Goal: Task Accomplishment & Management: Complete application form

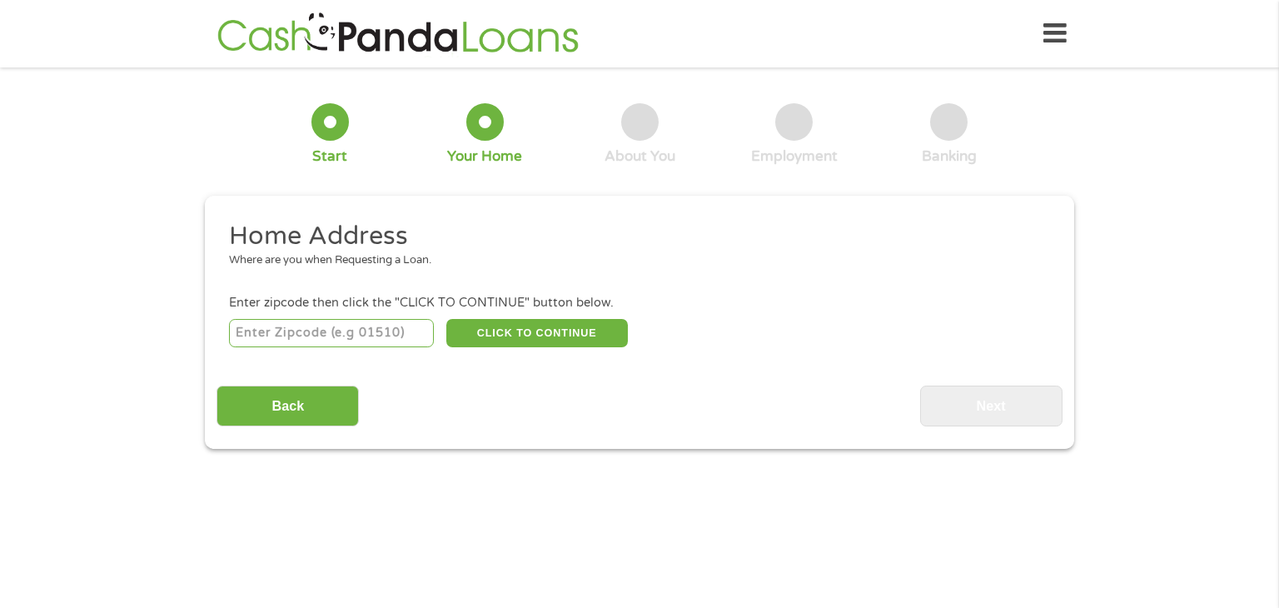
click at [398, 342] on input "number" at bounding box center [332, 333] width 206 height 28
type input "93726"
select select "[US_STATE]"
click at [596, 334] on button "CLICK TO CONTINUE" at bounding box center [536, 333] width 181 height 28
type input "93726"
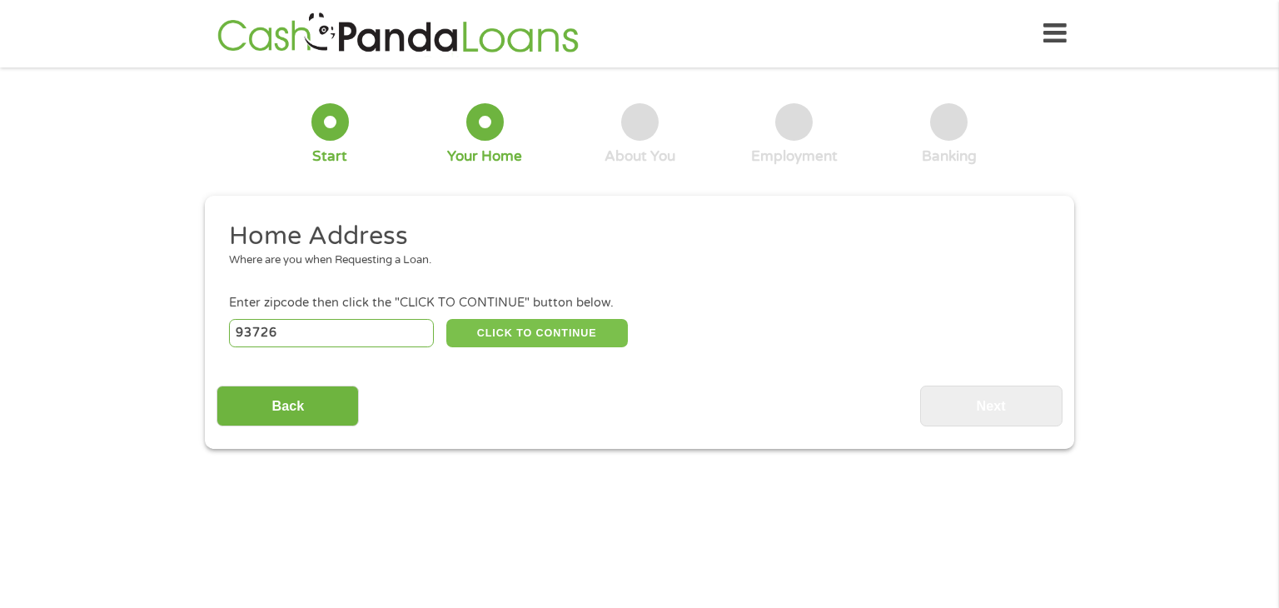
type input "[GEOGRAPHIC_DATA]"
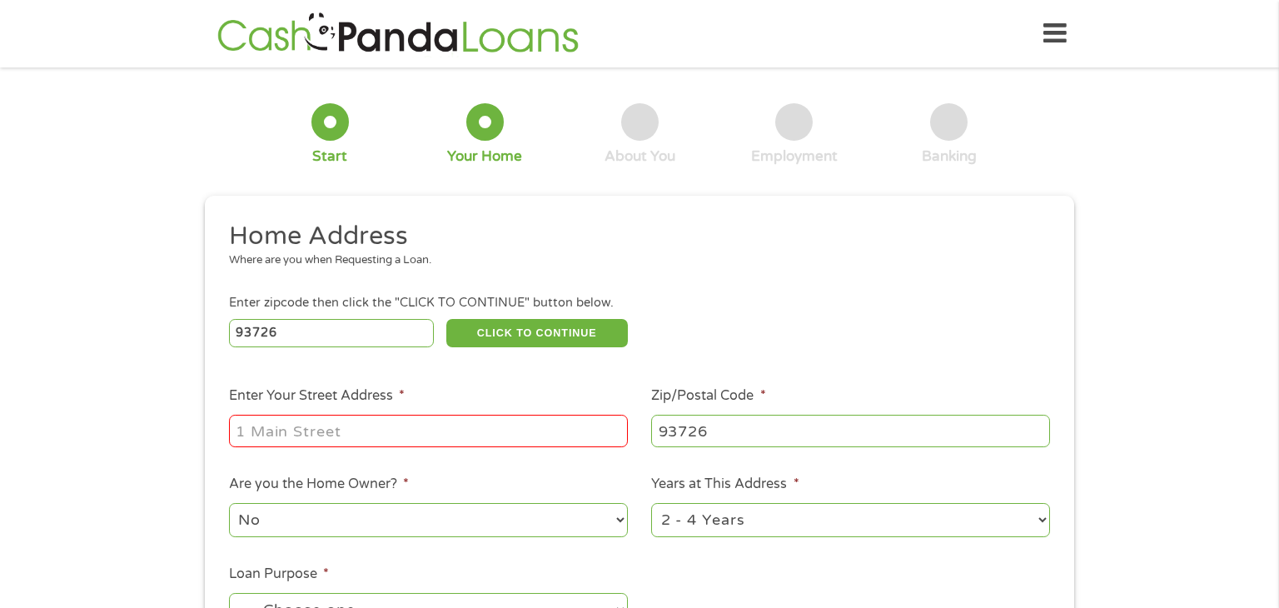
click at [563, 432] on input "Enter Your Street Address *" at bounding box center [428, 431] width 399 height 32
type input "[STREET_ADDRESS]"
click at [772, 537] on select "1 Year or less 1 - 2 Years 2 - 4 Years Over 4 Years" at bounding box center [850, 520] width 399 height 34
select select "60months"
click at [651, 504] on select "1 Year or less 1 - 2 Years 2 - 4 Years Over 4 Years" at bounding box center [850, 520] width 399 height 34
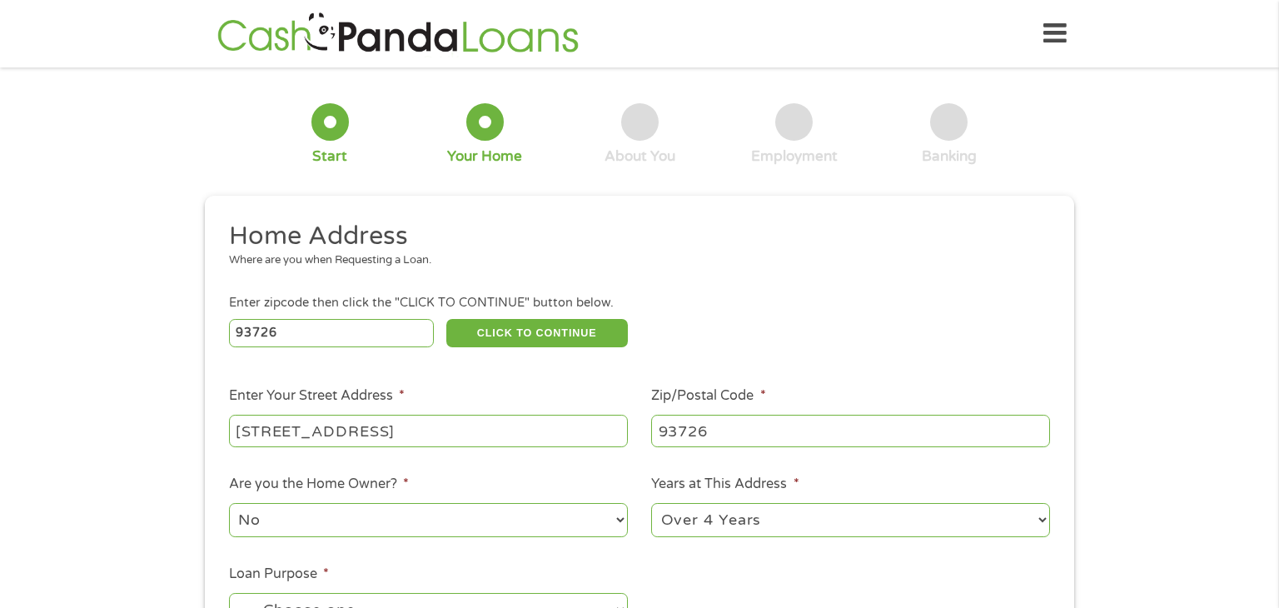
click at [598, 523] on select "No Yes" at bounding box center [428, 520] width 399 height 34
click at [229, 504] on select "No Yes" at bounding box center [428, 520] width 399 height 34
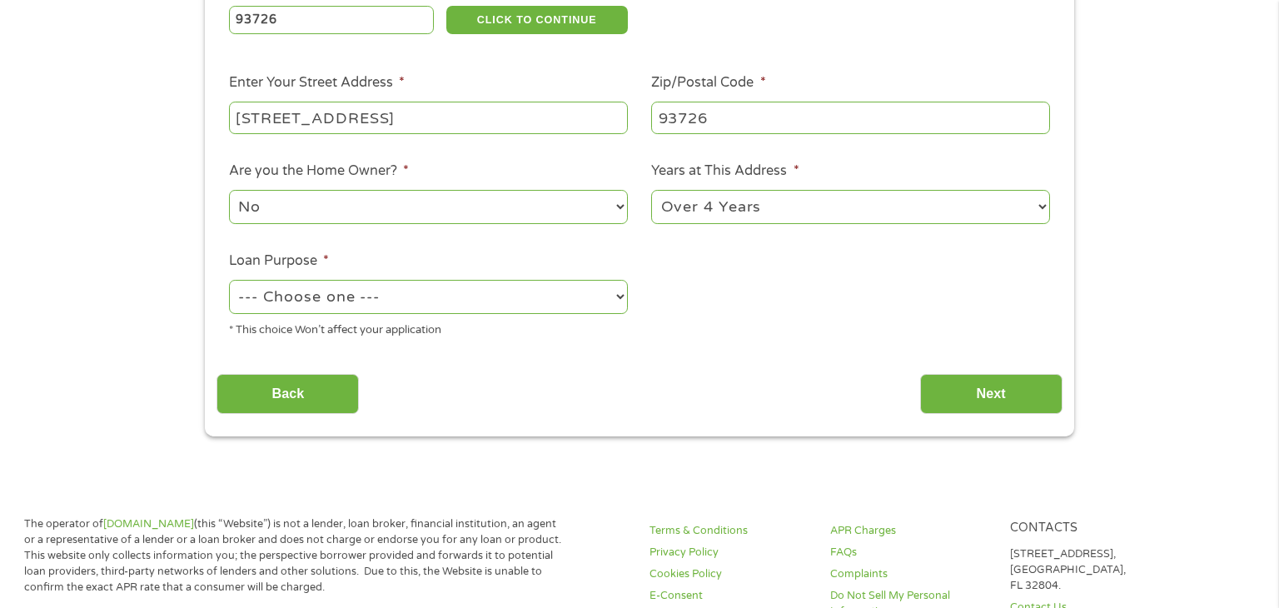
scroll to position [326, 0]
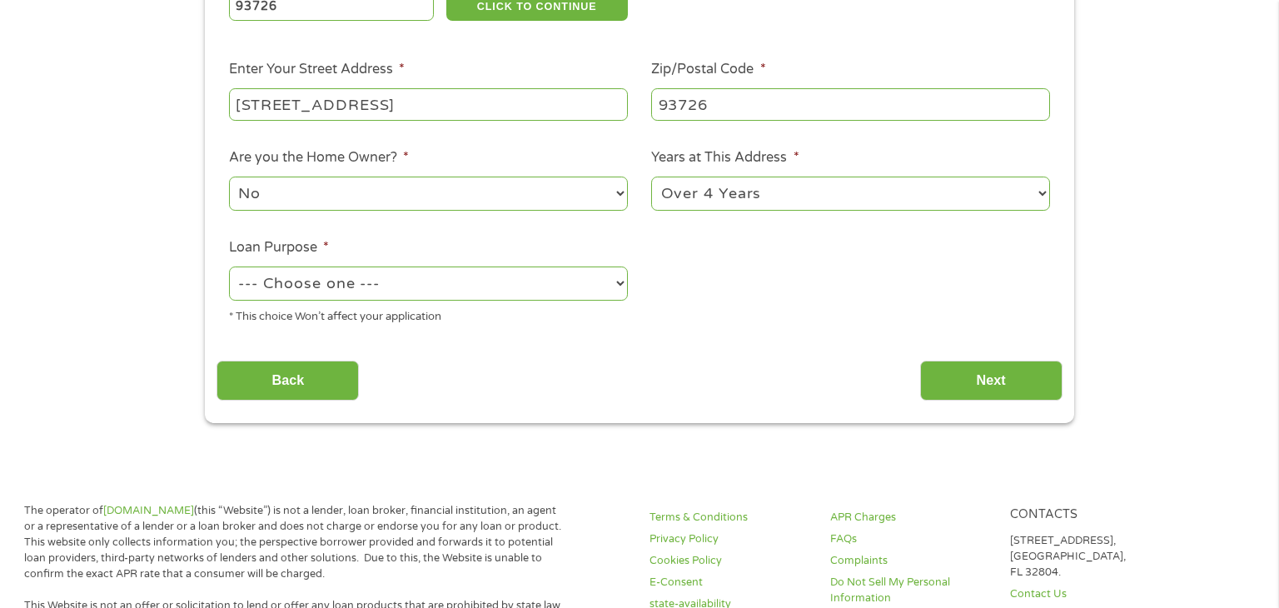
click at [269, 289] on select "--- Choose one --- Pay Bills Debt Consolidation Home Improvement Major Purchase…" at bounding box center [428, 283] width 399 height 34
select select "paybills"
click at [229, 268] on select "--- Choose one --- Pay Bills Debt Consolidation Home Improvement Major Purchase…" at bounding box center [428, 283] width 399 height 34
click at [1024, 391] on input "Next" at bounding box center [991, 380] width 142 height 41
click at [43, 271] on div "1 Start 2 Your Home 3 About You 4 Employment 5 Banking 6 This field is hidden w…" at bounding box center [639, 88] width 1279 height 670
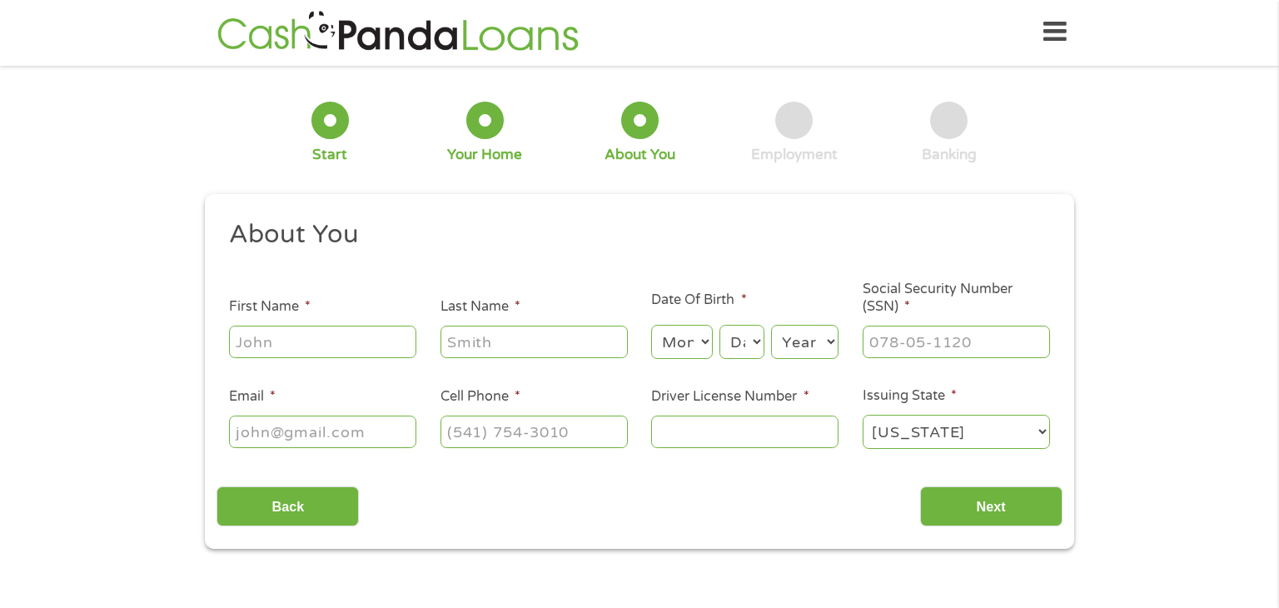
scroll to position [0, 0]
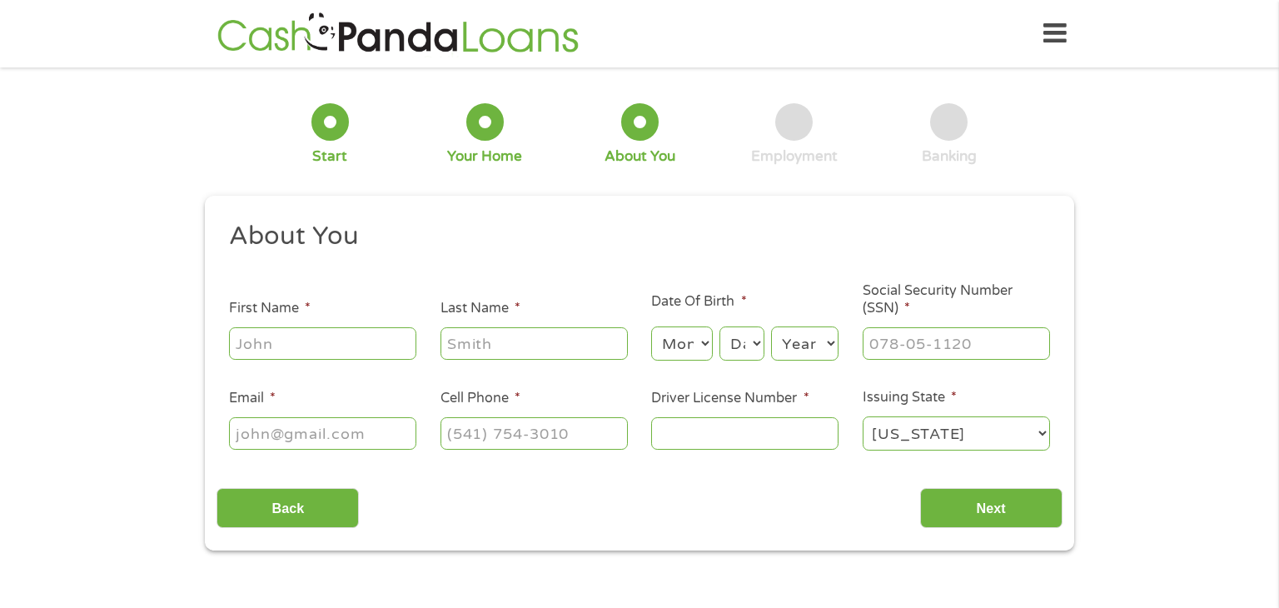
click at [410, 346] on input "First Name *" at bounding box center [322, 343] width 187 height 32
type input "[PERSON_NAME]"
type input "[EMAIL_ADDRESS][DOMAIN_NAME]"
click at [688, 348] on select "Month 1 2 3 4 5 6 7 8 9 10 11 12" at bounding box center [681, 343] width 61 height 34
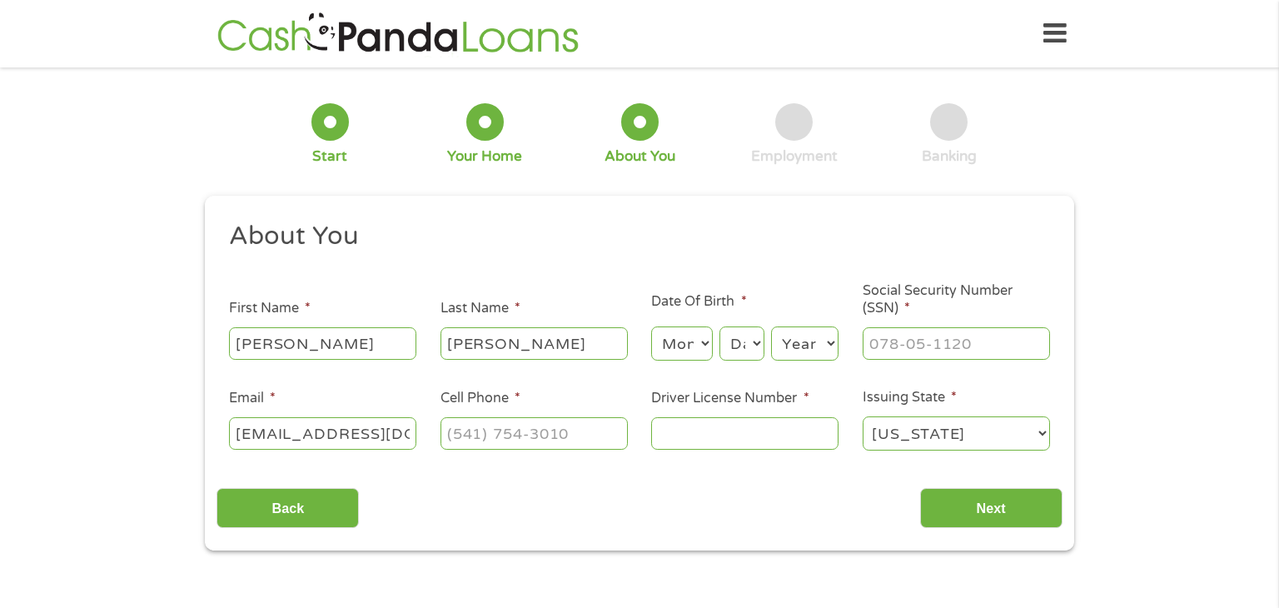
select select "4"
click at [651, 327] on select "Month 1 2 3 4 5 6 7 8 9 10 11 12" at bounding box center [681, 343] width 61 height 34
click at [737, 353] on select "Day 1 2 3 4 5 6 7 8 9 10 11 12 13 14 15 16 17 18 19 20 21 22 23 24 25 26 27 28 …" at bounding box center [741, 343] width 45 height 34
select select "29"
click at [719, 327] on select "Day 1 2 3 4 5 6 7 8 9 10 11 12 13 14 15 16 17 18 19 20 21 22 23 24 25 26 27 28 …" at bounding box center [741, 343] width 45 height 34
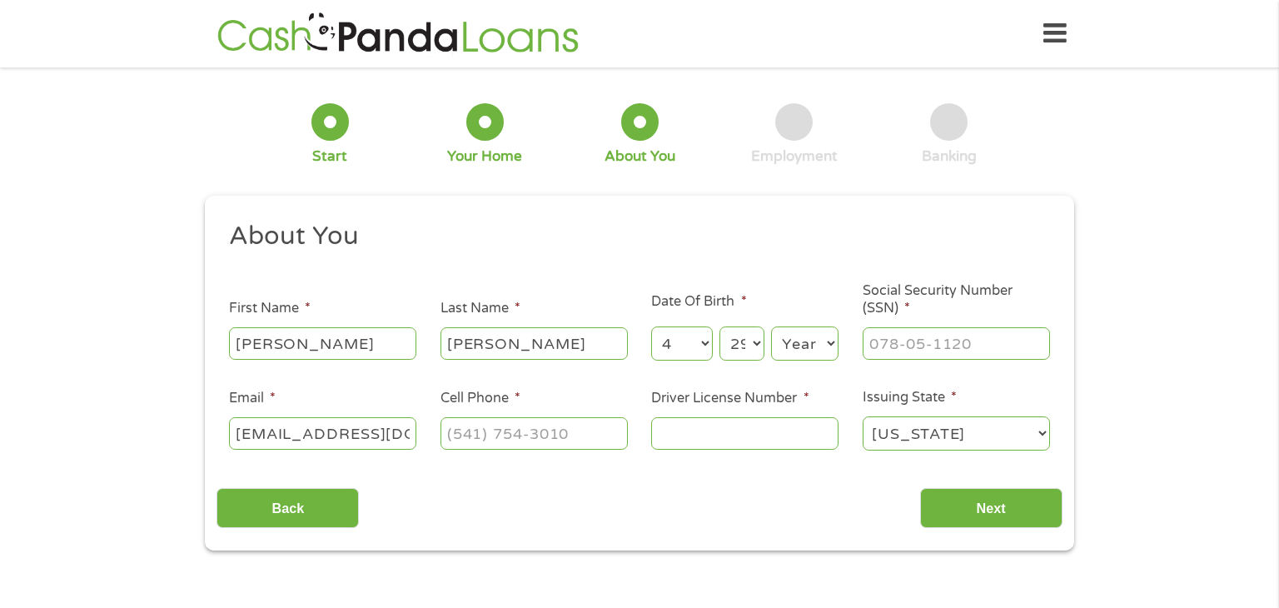
click at [803, 348] on select "Year [DATE] 2006 2005 2004 2003 2002 2001 2000 1999 1998 1997 1996 1995 1994 19…" at bounding box center [804, 343] width 67 height 34
select select "1993"
click at [771, 327] on select "Year [DATE] 2006 2005 2004 2003 2002 2001 2000 1999 1998 1997 1996 1995 1994 19…" at bounding box center [804, 343] width 67 height 34
click at [933, 345] on input "___-__-____" at bounding box center [955, 343] width 187 height 32
type input "603-66-5146"
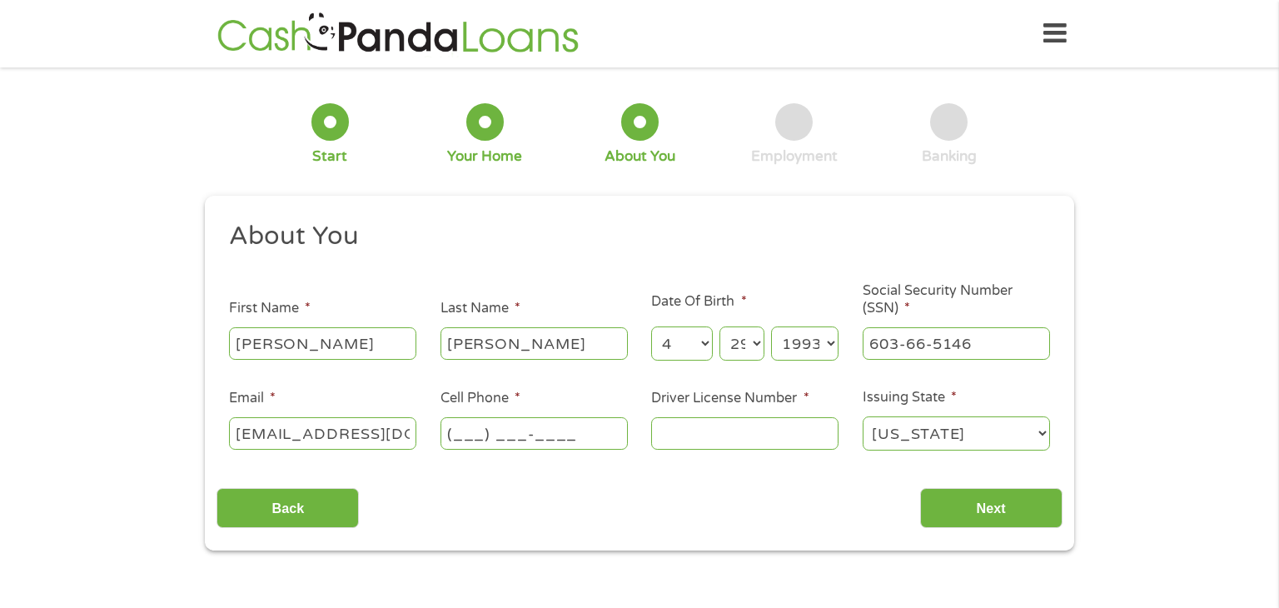
click at [600, 434] on input "(___) ___-____" at bounding box center [533, 433] width 187 height 32
type input "[PHONE_NUMBER]"
click at [992, 446] on select "[US_STATE] [US_STATE] [US_STATE] [US_STATE] [US_STATE] [US_STATE] [US_STATE] [U…" at bounding box center [955, 433] width 187 height 34
click at [767, 424] on input "Driver License Number *" at bounding box center [744, 433] width 187 height 32
type input "f2711477"
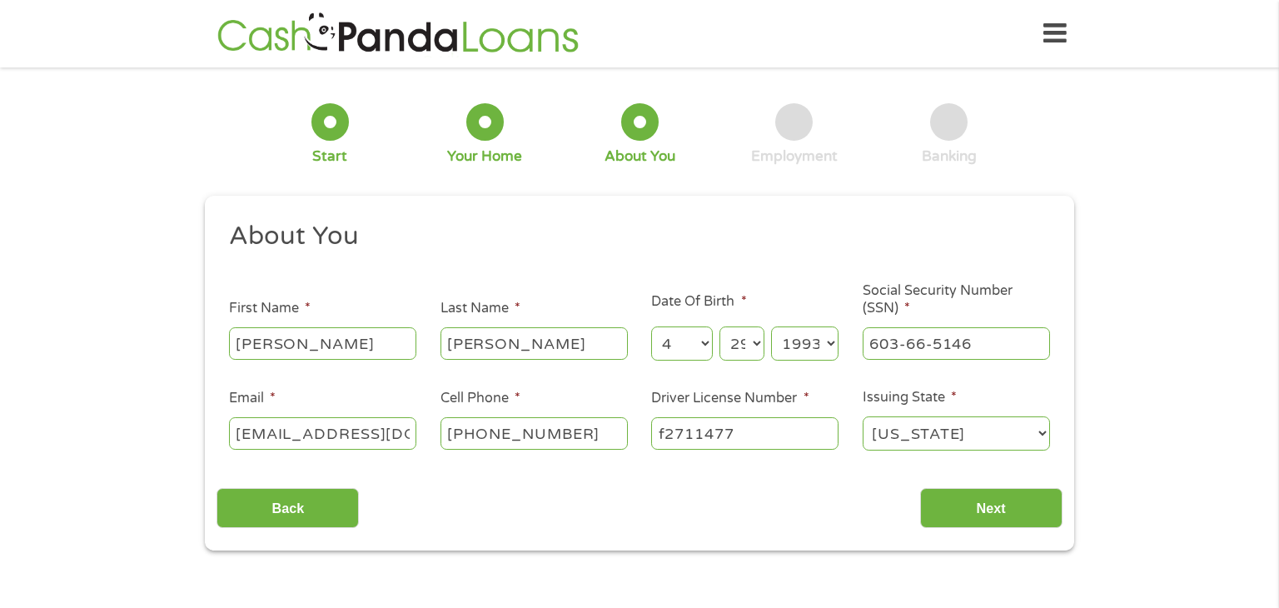
click at [974, 589] on main "1 Start 2 Your Home 3 About You 4 Employment 5 Banking 6 This field is hidden w…" at bounding box center [639, 360] width 1279 height 562
click at [981, 502] on input "Next" at bounding box center [991, 508] width 142 height 41
click at [971, 507] on input "Next" at bounding box center [991, 508] width 142 height 41
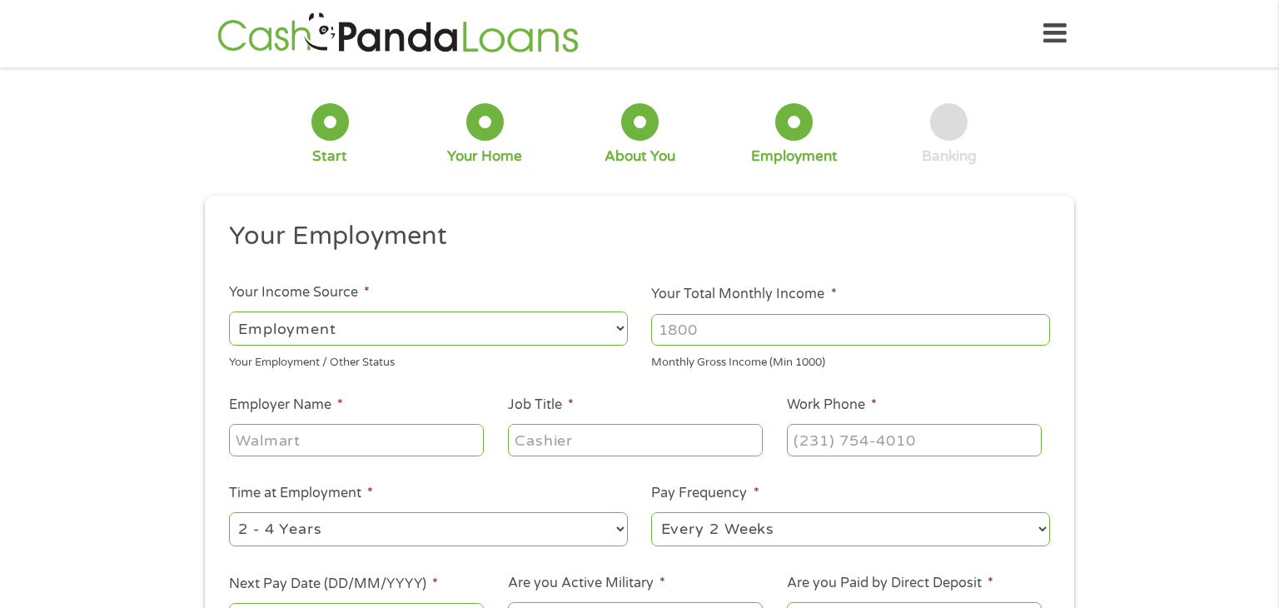
click at [763, 330] on input "Your Total Monthly Income *" at bounding box center [850, 330] width 399 height 32
type input "3400"
click at [455, 433] on input "Employer Name *" at bounding box center [356, 440] width 255 height 32
type input "vsi"
type input "medical assistant"
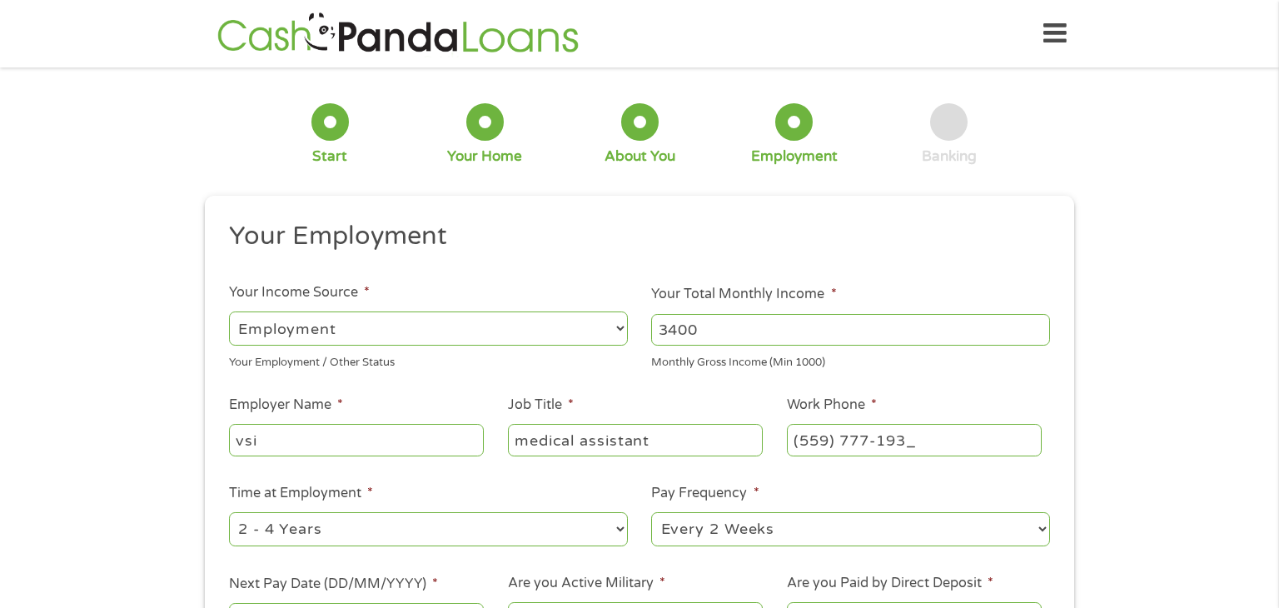
type input "[PHONE_NUMBER]"
click at [242, 536] on select "--- Choose one --- 1 Year or less 1 - 2 Years 2 - 4 Years Over 4 Years" at bounding box center [428, 529] width 399 height 34
select select "60months"
click at [229, 513] on select "--- Choose one --- 1 Year or less 1 - 2 Years 2 - 4 Years Over 4 Years" at bounding box center [428, 529] width 399 height 34
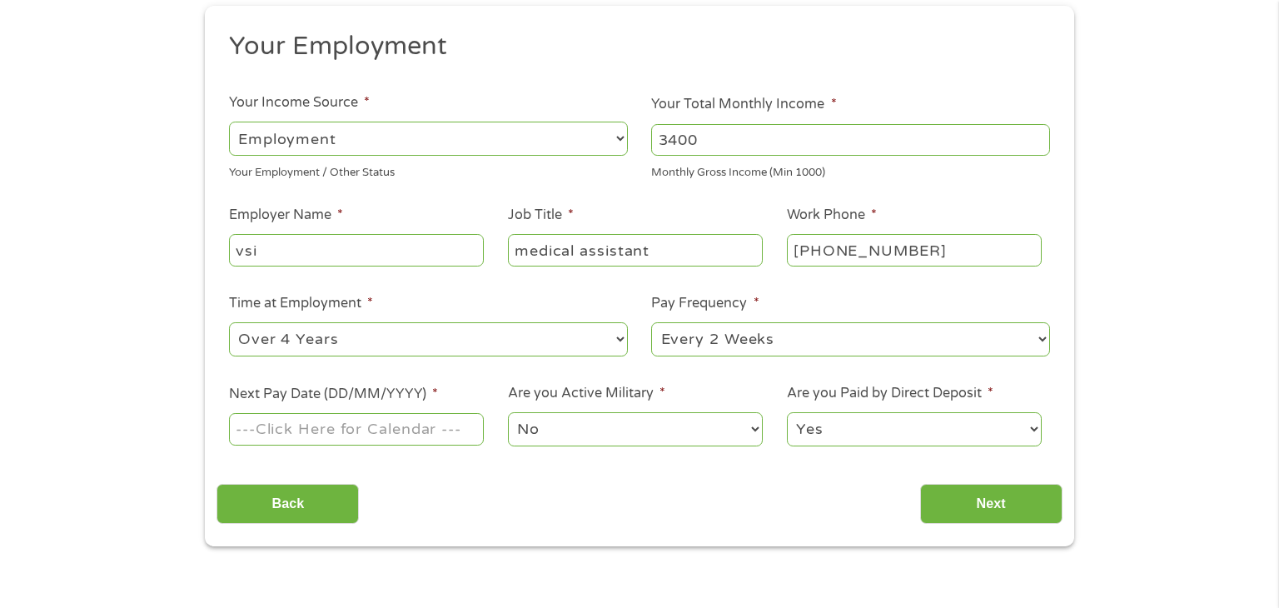
scroll to position [221, 0]
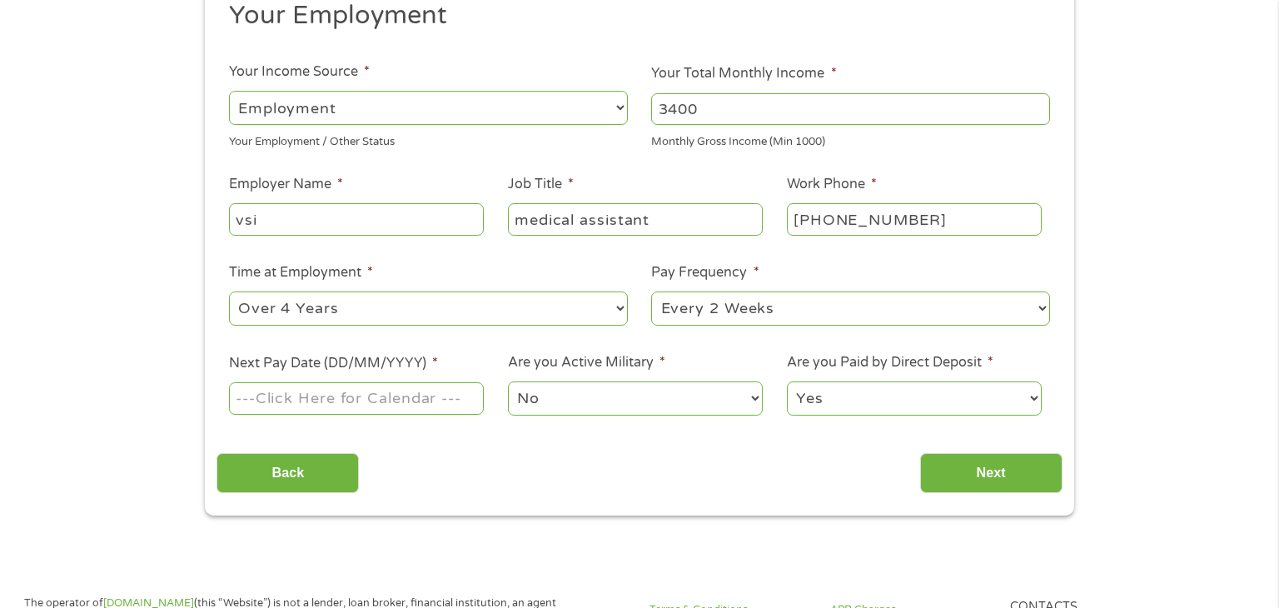
click at [350, 426] on ul "Your Employment Your Income Source * --- Choose one --- Employment [DEMOGRAPHIC…" at bounding box center [638, 214] width 845 height 431
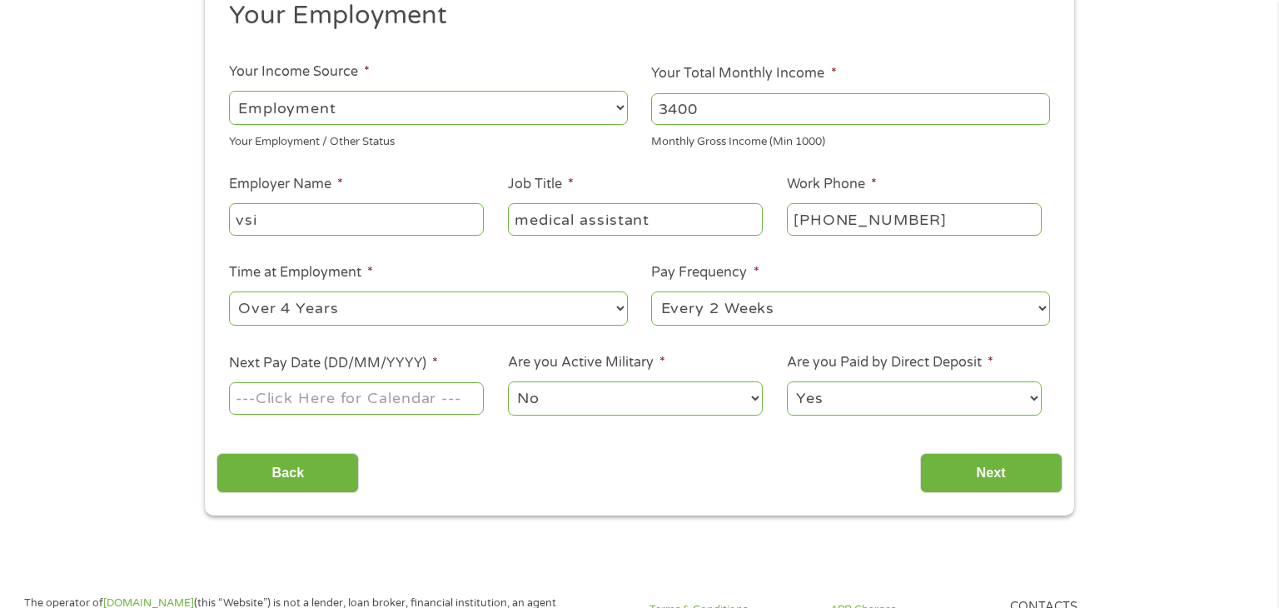
click at [348, 401] on input "Next Pay Date (DD/MM/YYYY) *" at bounding box center [356, 398] width 255 height 32
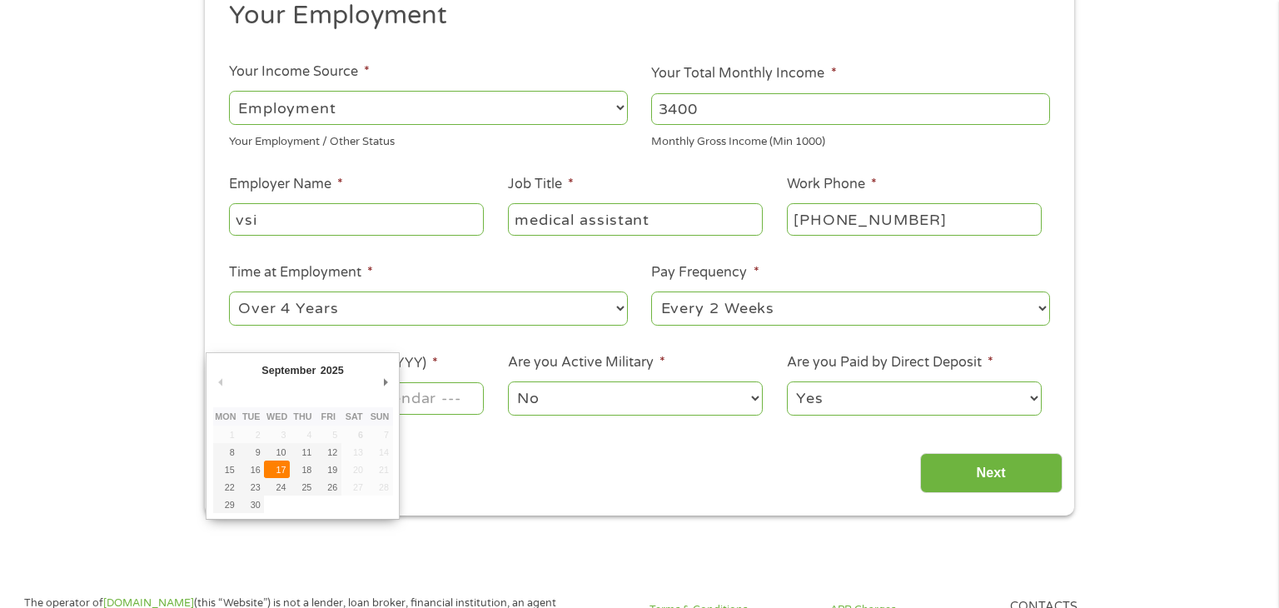
type input "[DATE]"
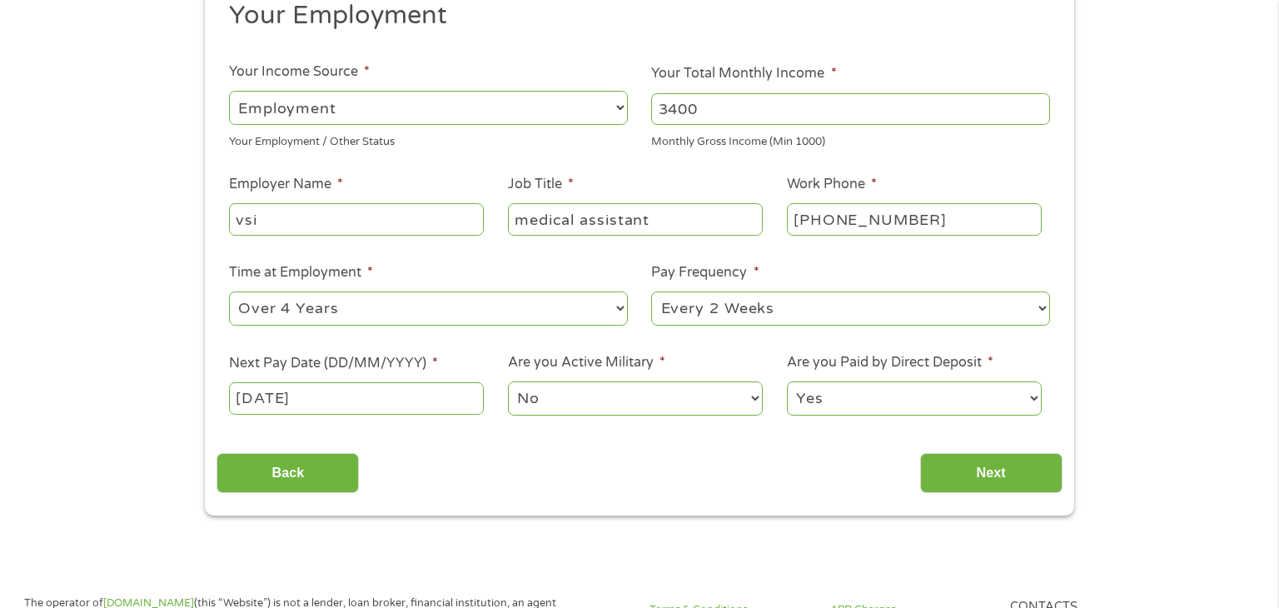
click at [752, 404] on select "No Yes" at bounding box center [635, 398] width 255 height 34
click at [952, 457] on input "Next" at bounding box center [991, 473] width 142 height 41
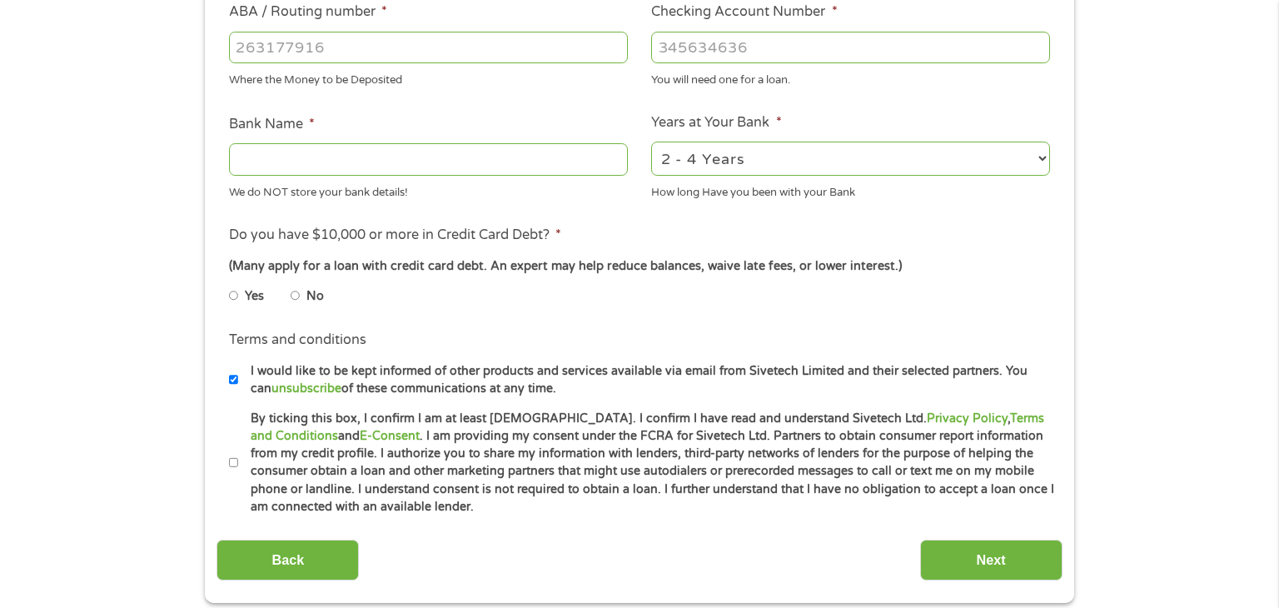
scroll to position [540, 0]
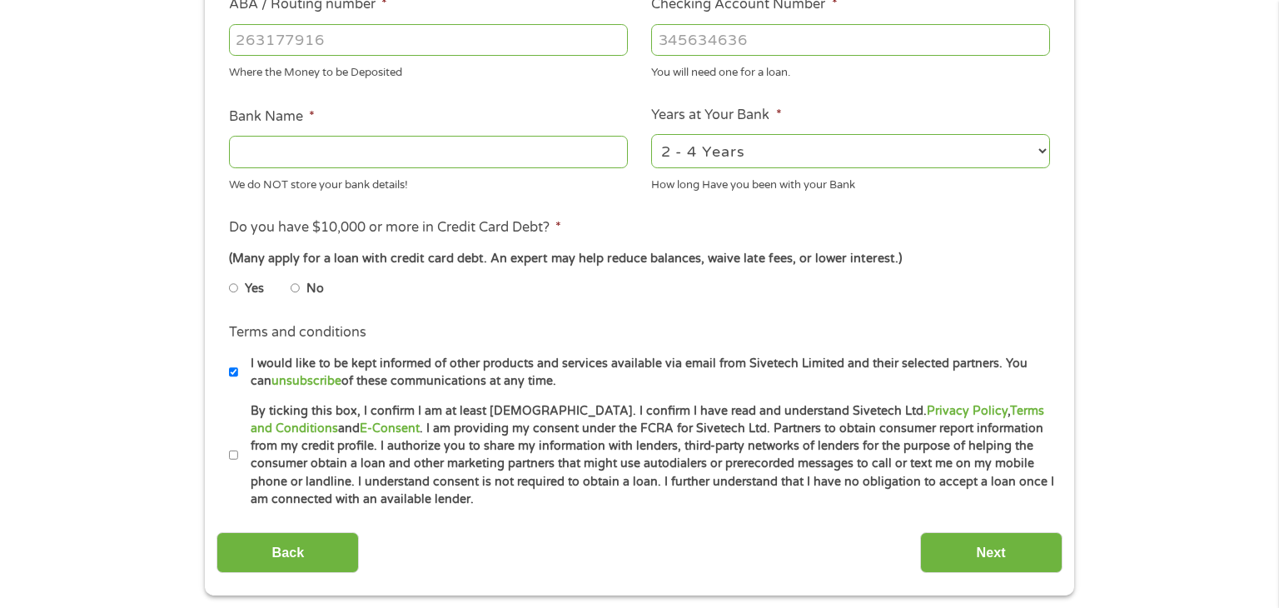
click at [233, 456] on input "By ticking this box, I confirm I am at least [DEMOGRAPHIC_DATA]. I confirm I ha…" at bounding box center [234, 455] width 10 height 27
checkbox input "true"
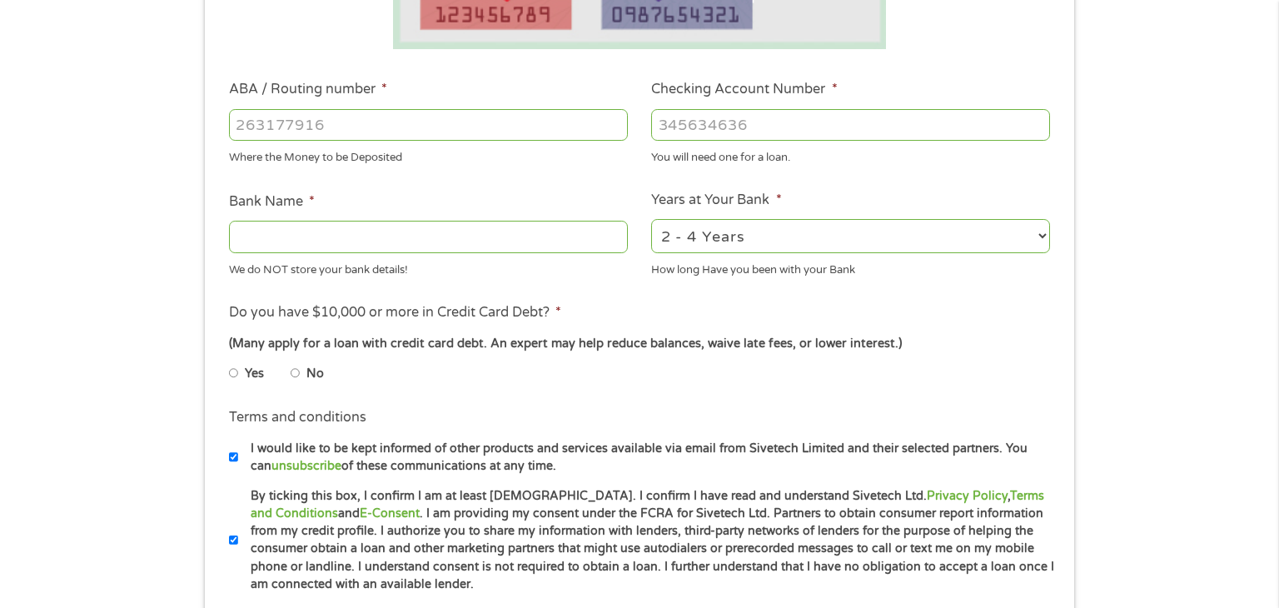
scroll to position [446, 0]
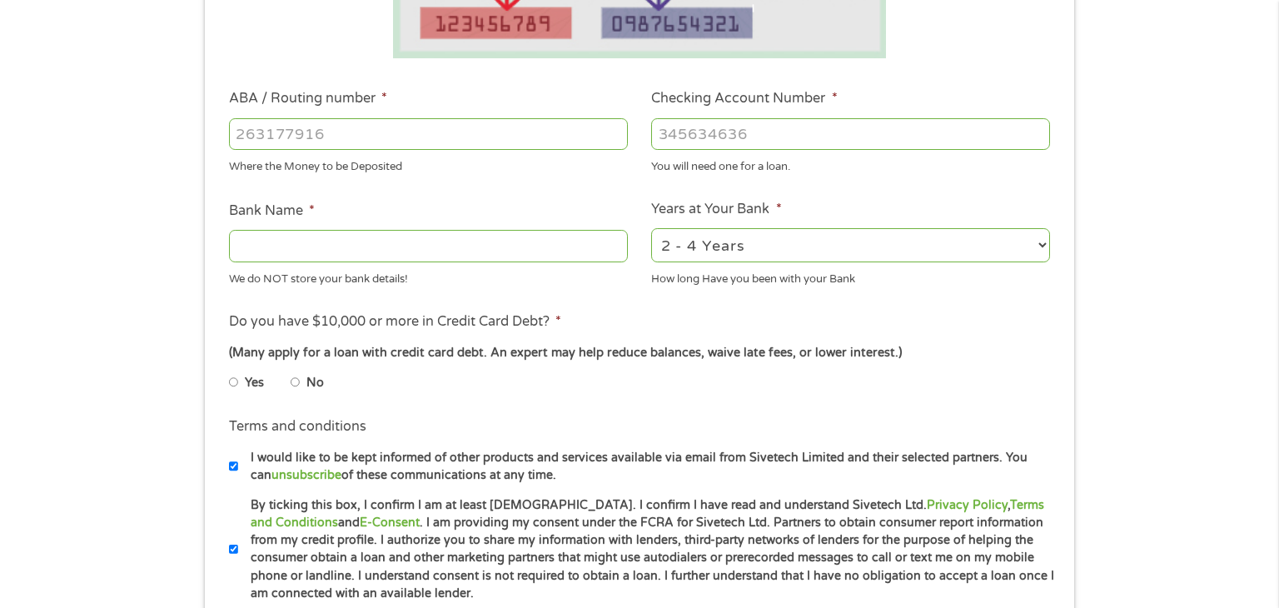
click at [296, 383] on input "No" at bounding box center [296, 382] width 10 height 27
radio input "true"
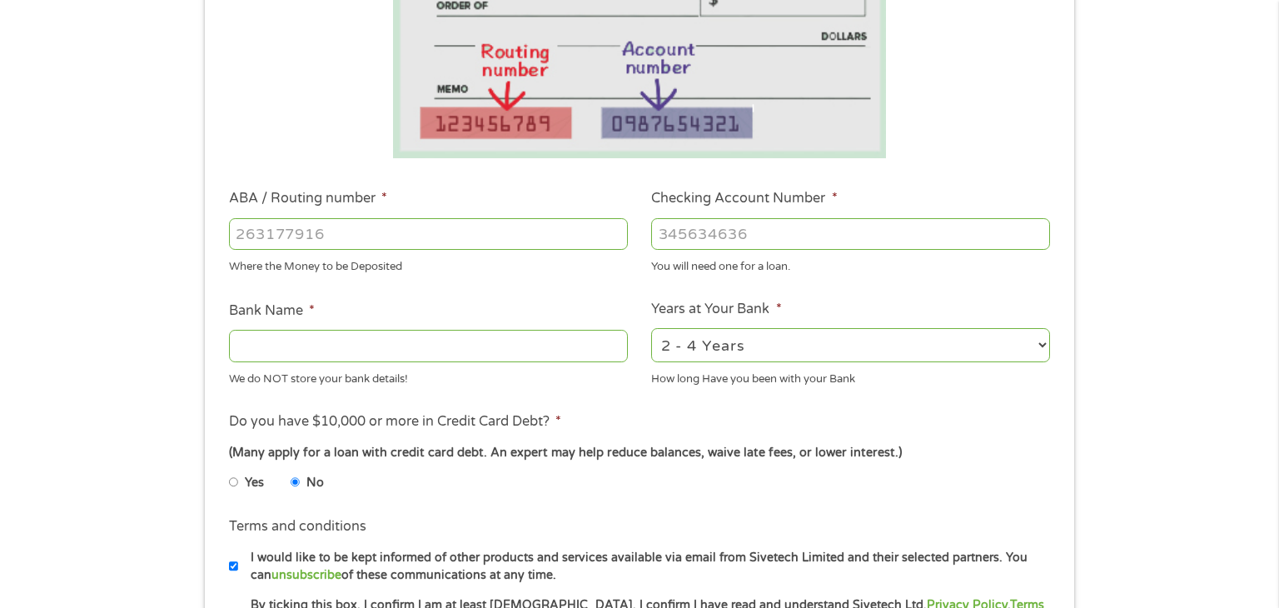
scroll to position [345, 0]
click at [689, 342] on select "2 - 4 Years 6 - 12 Months 1 - 2 Years Over 4 Years" at bounding box center [850, 347] width 399 height 34
select select "60months"
click at [651, 330] on select "2 - 4 Years 6 - 12 Months 1 - 2 Years Over 4 Years" at bounding box center [850, 347] width 399 height 34
click at [447, 355] on input "Bank Name *" at bounding box center [428, 347] width 399 height 32
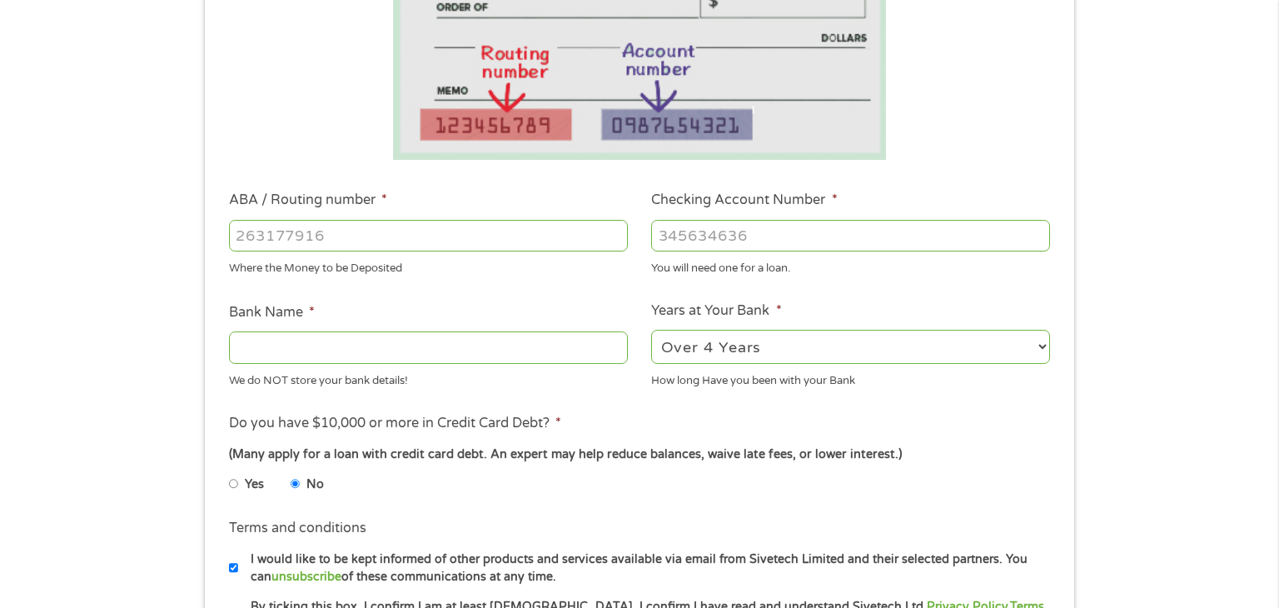
click at [574, 234] on input "ABA / Routing number *" at bounding box center [428, 236] width 399 height 32
type input "32222271627"
type input "698971657"
click at [530, 348] on input "Bank Name *" at bounding box center [428, 347] width 399 height 32
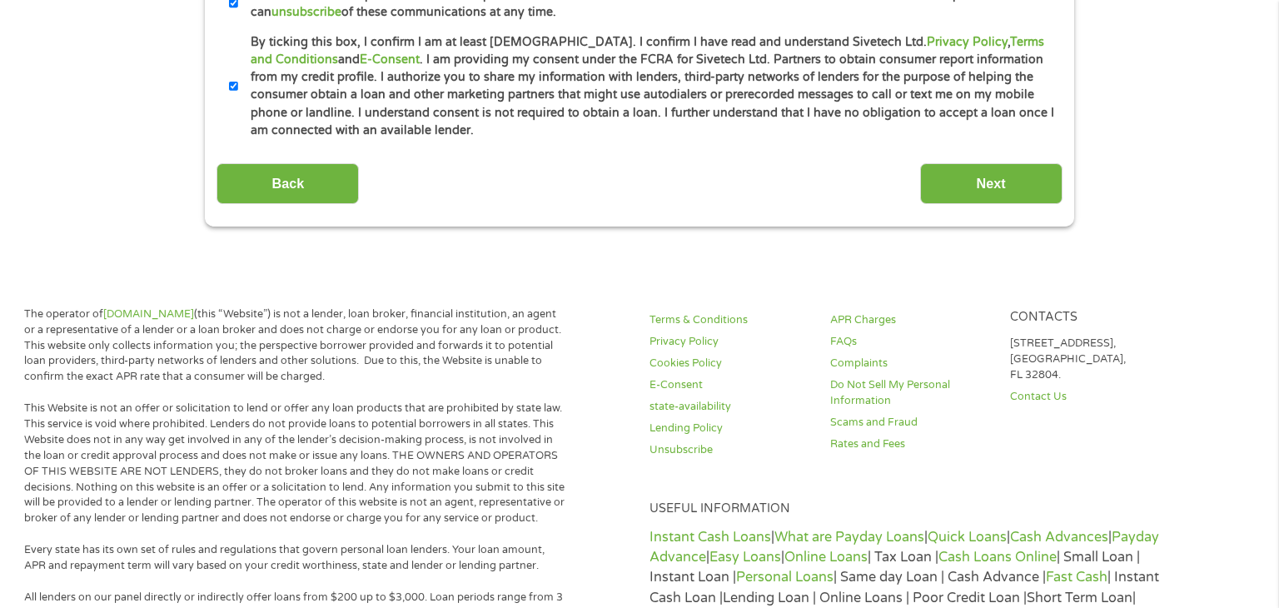
type input "chase"
click at [989, 171] on input "Next" at bounding box center [991, 183] width 142 height 41
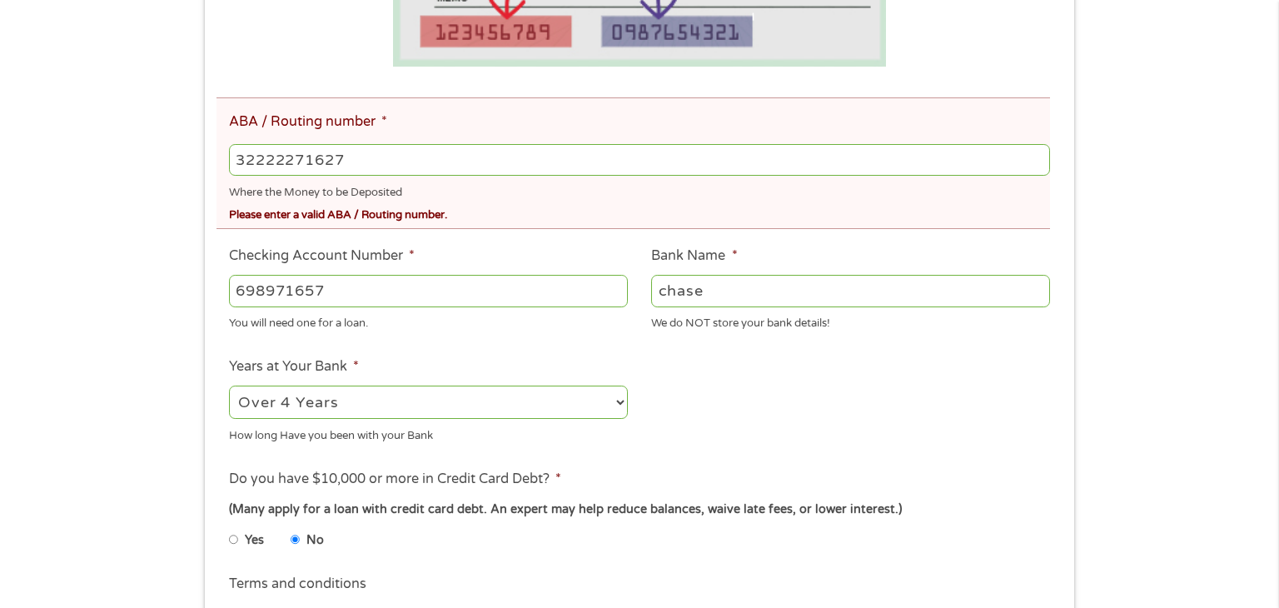
scroll to position [454, 0]
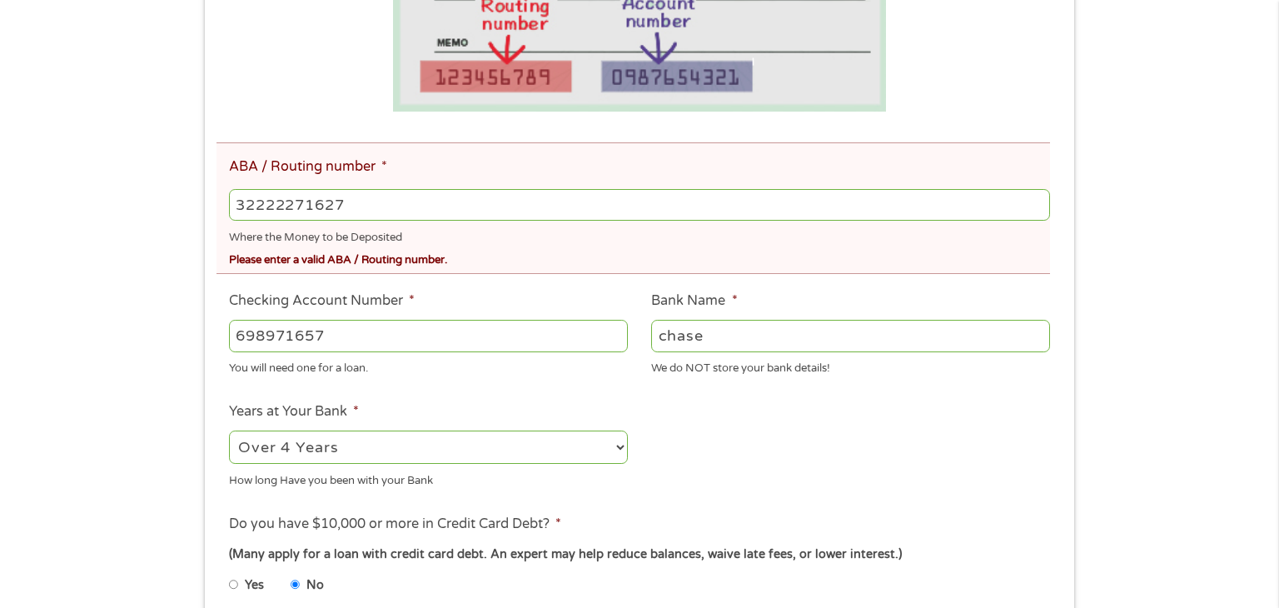
click at [380, 201] on input "32222271627" at bounding box center [639, 205] width 821 height 32
type input "32271627"
type input "[PERSON_NAME] [PERSON_NAME] BANK NA"
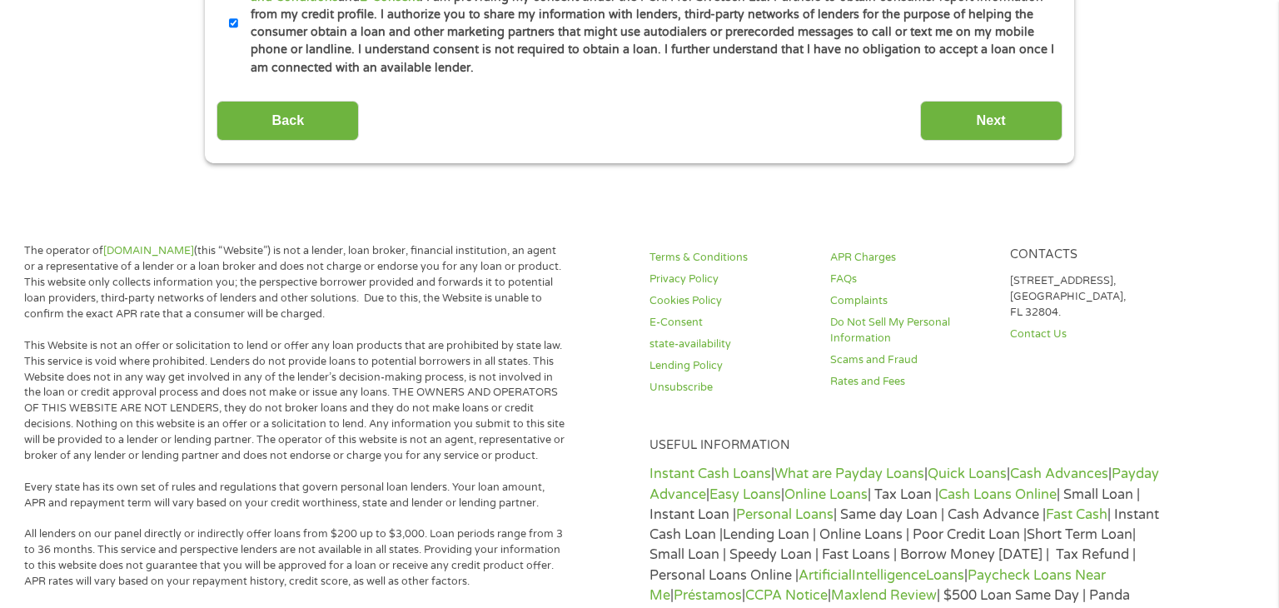
scroll to position [1183, 0]
type input "322271627"
click at [987, 126] on input "Next" at bounding box center [991, 120] width 142 height 41
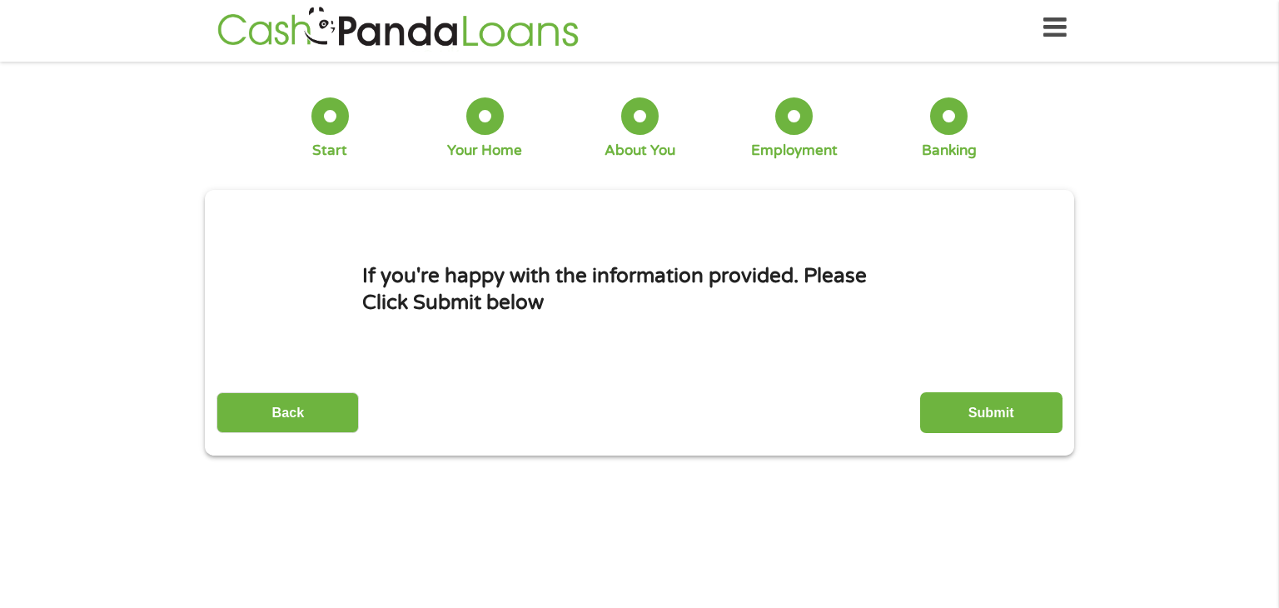
scroll to position [0, 0]
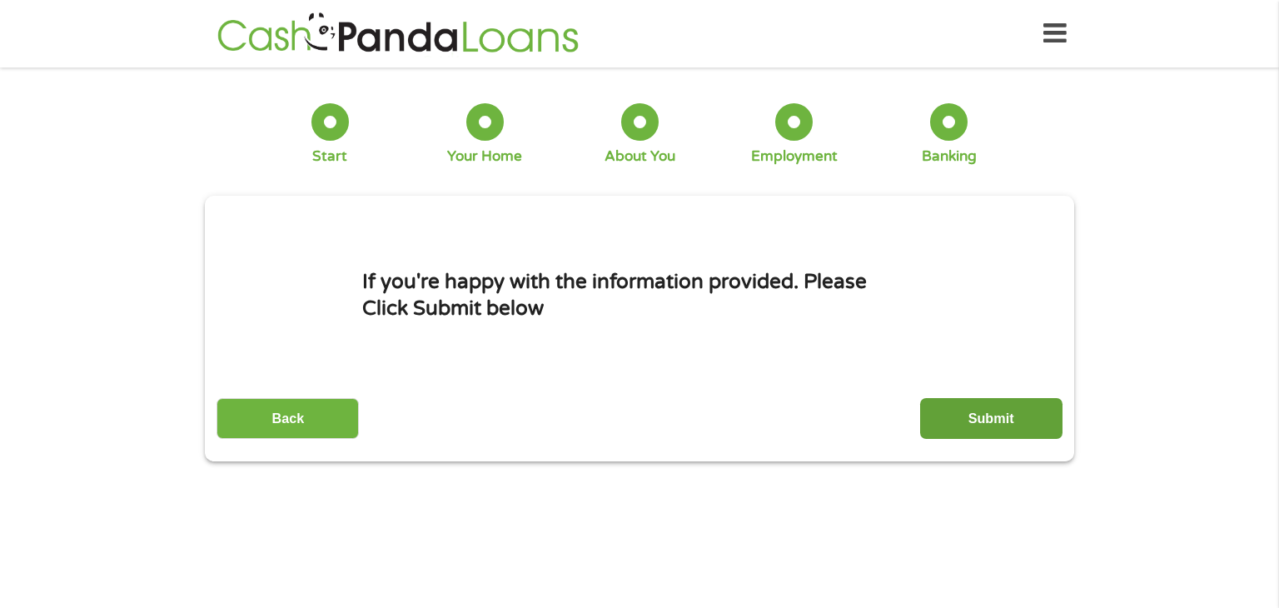
click at [991, 415] on input "Submit" at bounding box center [991, 418] width 142 height 41
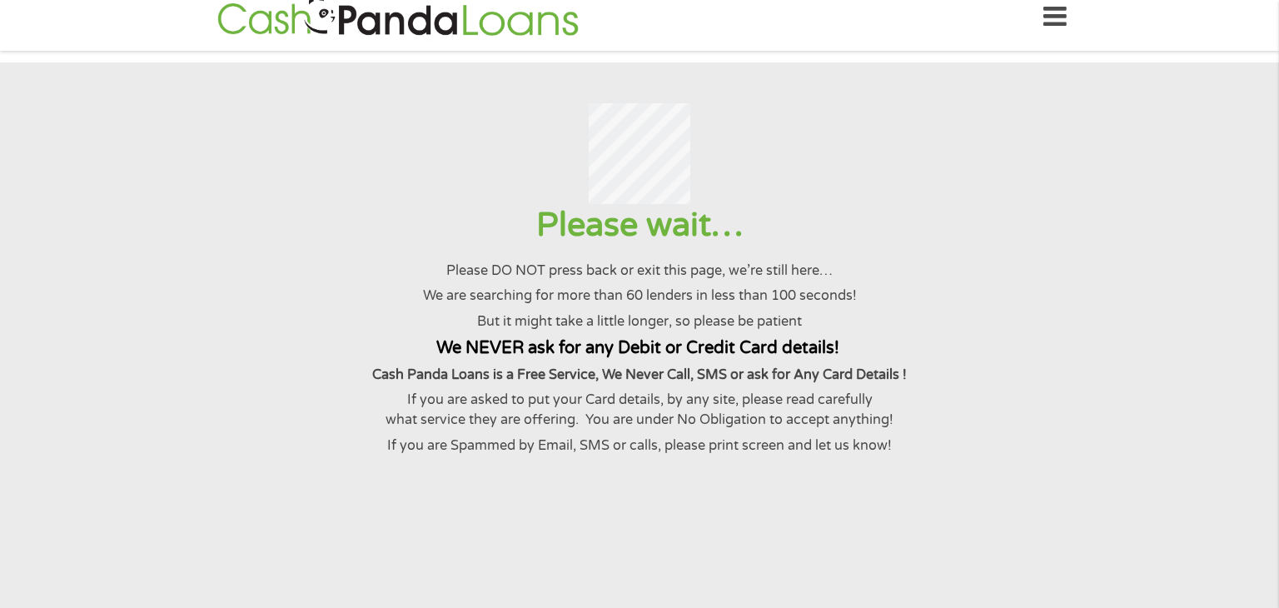
scroll to position [37, 0]
